Goal: Transaction & Acquisition: Purchase product/service

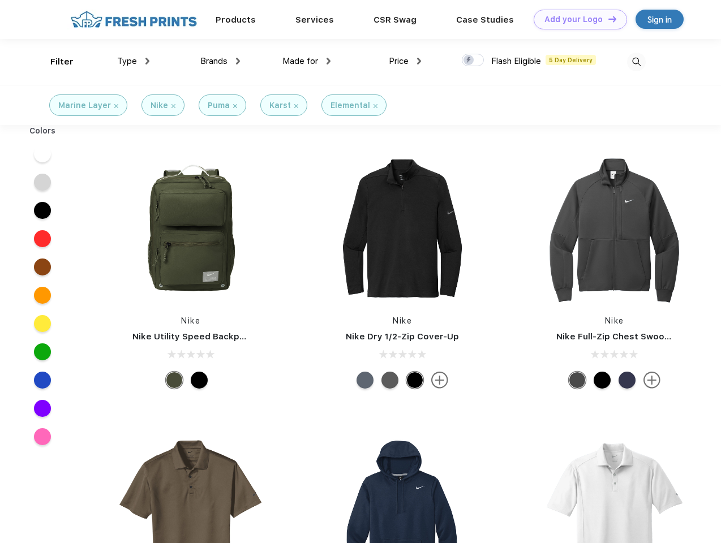
scroll to position [1, 0]
click at [576, 19] on link "Add your Logo Design Tool" at bounding box center [580, 20] width 93 height 20
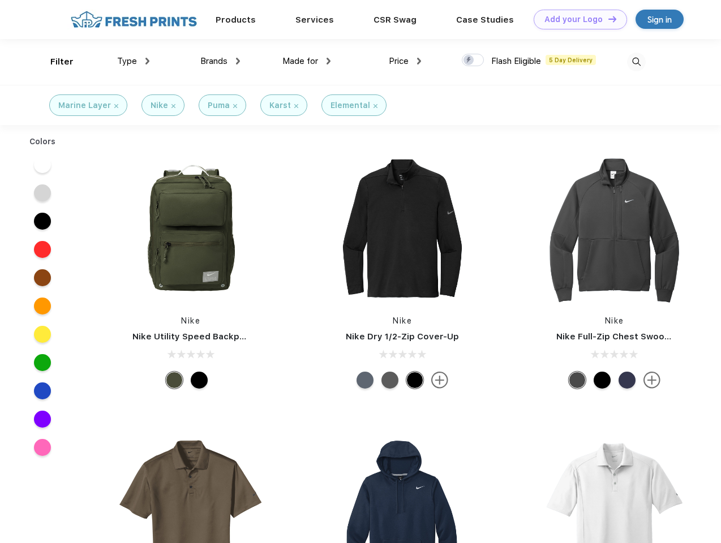
click at [0, 0] on div "Design Tool" at bounding box center [0, 0] width 0 height 0
click at [607, 19] on link "Add your Logo Design Tool" at bounding box center [580, 20] width 93 height 20
click at [54, 62] on div "Filter" at bounding box center [61, 61] width 23 height 13
click at [134, 61] on span "Type" at bounding box center [127, 61] width 20 height 10
click at [220, 61] on span "Brands" at bounding box center [213, 61] width 27 height 10
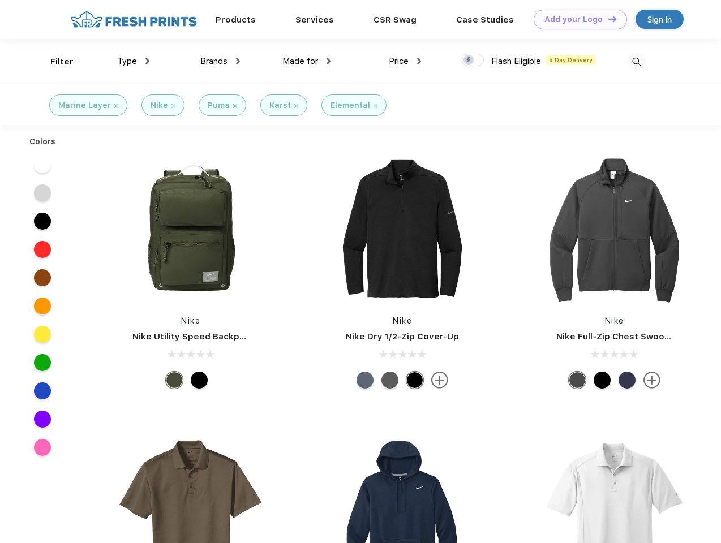
click at [307, 61] on span "Made for" at bounding box center [300, 61] width 36 height 10
click at [405, 61] on span "Price" at bounding box center [399, 61] width 20 height 10
click at [473, 61] on div at bounding box center [473, 60] width 22 height 12
click at [469, 61] on input "checkbox" at bounding box center [465, 56] width 7 height 7
click at [636, 62] on img at bounding box center [636, 62] width 19 height 19
